Goal: Task Accomplishment & Management: Use online tool/utility

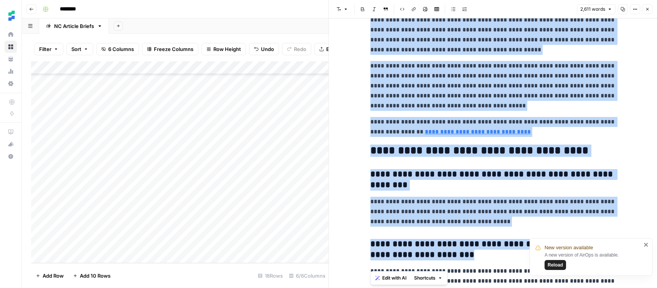
scroll to position [5230, 0]
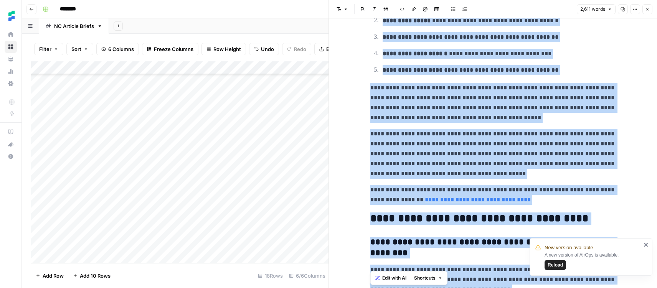
drag, startPoint x: 423, startPoint y: 152, endPoint x: 413, endPoint y: 151, distance: 10.1
click at [423, 152] on p "**********" at bounding box center [493, 154] width 246 height 50
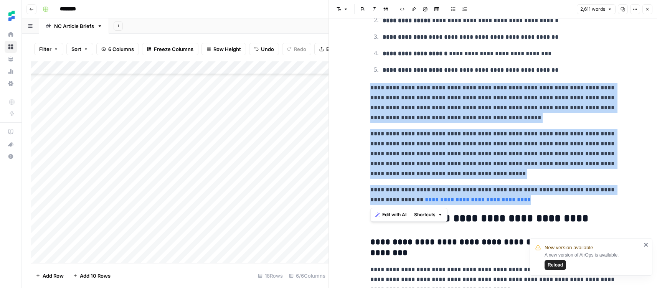
drag, startPoint x: 372, startPoint y: 88, endPoint x: 527, endPoint y: 200, distance: 191.7
copy div "**********"
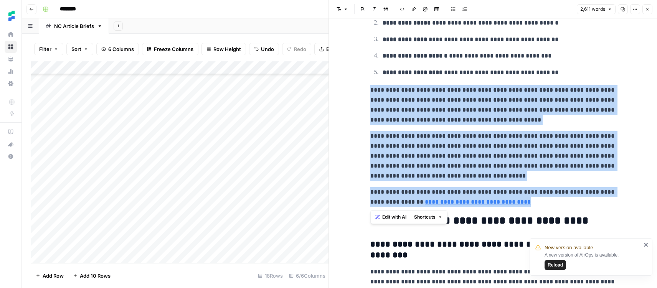
click at [111, 256] on div "Add Column" at bounding box center [180, 162] width 298 height 202
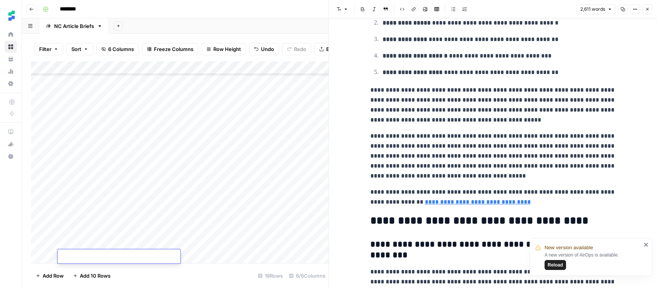
type textarea "**********"
click at [649, 8] on icon "button" at bounding box center [647, 9] width 5 height 5
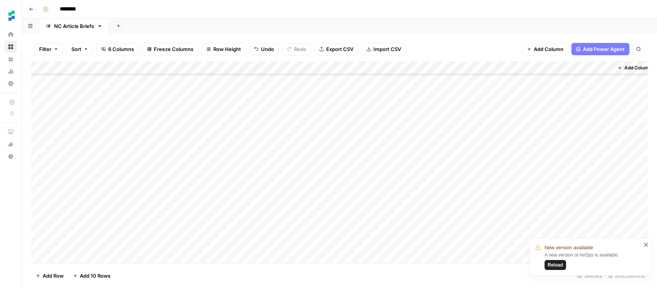
scroll to position [71, 0]
click at [306, 244] on div "Add Column" at bounding box center [339, 162] width 617 height 202
click at [268, 245] on div "Add Column" at bounding box center [339, 162] width 617 height 202
click at [281, 273] on button "Standalone" at bounding box center [277, 273] width 33 height 9
click at [394, 243] on div "Add Column" at bounding box center [339, 162] width 617 height 202
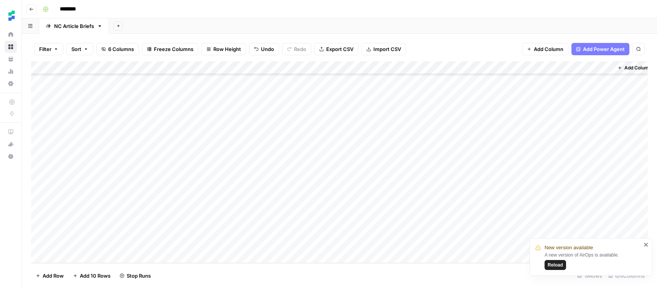
click at [557, 266] on span "Reload" at bounding box center [555, 265] width 15 height 7
click at [468, 245] on div "Add Column" at bounding box center [339, 162] width 617 height 202
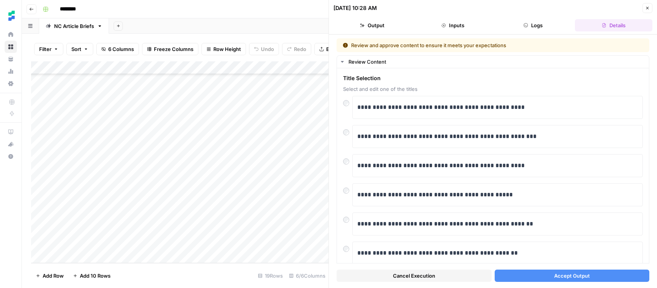
click at [537, 273] on button "Accept Output" at bounding box center [572, 276] width 155 height 12
